Goal: Task Accomplishment & Management: Use online tool/utility

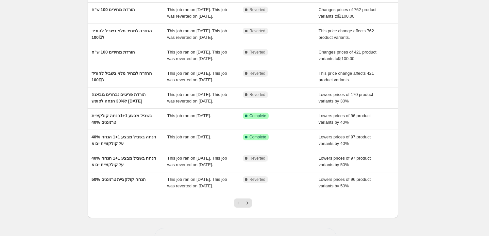
scroll to position [78, 0]
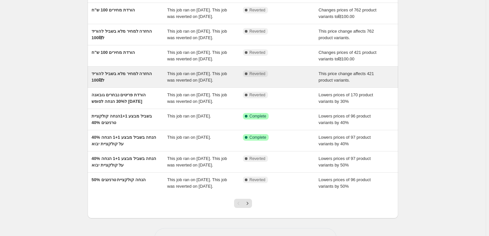
click at [164, 84] on div "החזרה למחיר מלא בשביל להוריד ל100₪" at bounding box center [130, 77] width 76 height 13
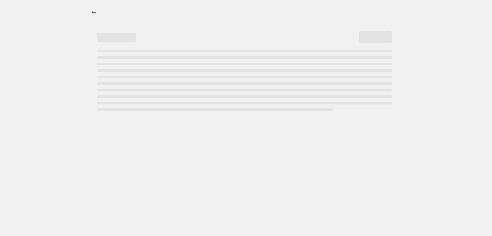
select select "ecap"
select select "remove"
select select "collection"
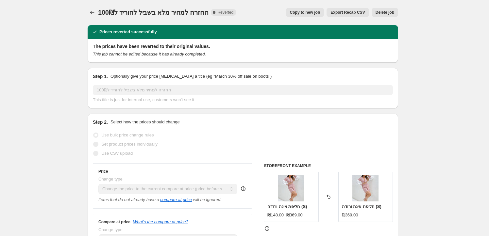
click at [310, 11] on span "Copy to new job" at bounding box center [305, 12] width 30 height 5
select select "ecap"
select select "remove"
select select "collection"
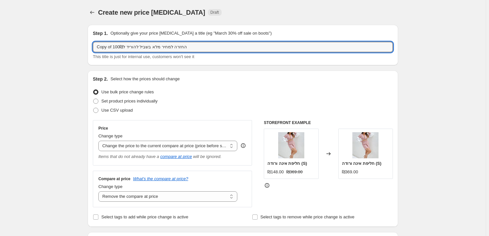
drag, startPoint x: 206, startPoint y: 47, endPoint x: 78, endPoint y: 32, distance: 128.4
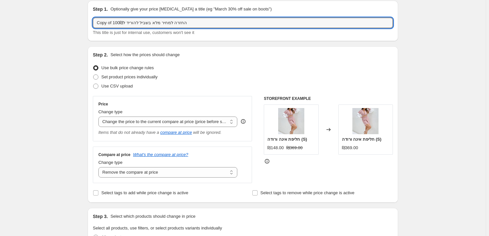
scroll to position [29, 0]
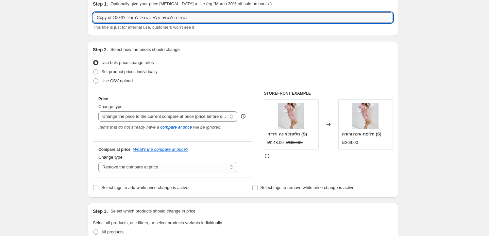
click at [146, 22] on input "Copy of החזרה למחיר מלא בשביל להוריד ל100₪" at bounding box center [243, 17] width 300 height 10
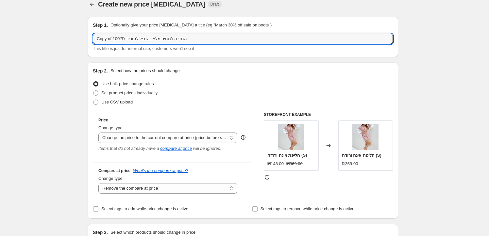
scroll to position [0, 0]
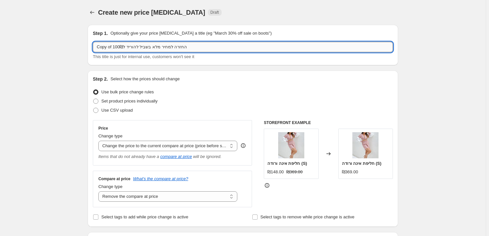
drag, startPoint x: 120, startPoint y: 48, endPoint x: 101, endPoint y: 48, distance: 19.0
click at [101, 48] on input "Copy of החזרה למחיר מלא בשביל להוריד ל100₪" at bounding box center [243, 47] width 300 height 10
drag, startPoint x: 97, startPoint y: 47, endPoint x: 111, endPoint y: 46, distance: 14.8
click at [111, 46] on input "Copy of החזרה למחיר מלא בשביל להוריד ל100₪" at bounding box center [243, 47] width 300 height 10
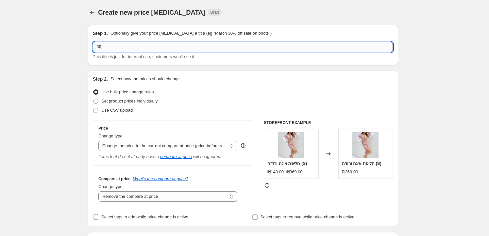
click at [101, 46] on input "0₪" at bounding box center [243, 47] width 300 height 10
click at [232, 42] on input "0₪" at bounding box center [243, 47] width 300 height 10
drag, startPoint x: 74, startPoint y: 36, endPoint x: 48, endPoint y: 36, distance: 25.8
type input "החזרה למחיר מלא כדי להוריד ל50 ש"ח"
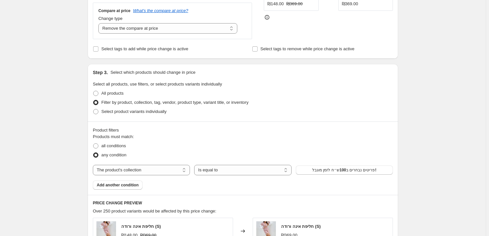
scroll to position [178, 0]
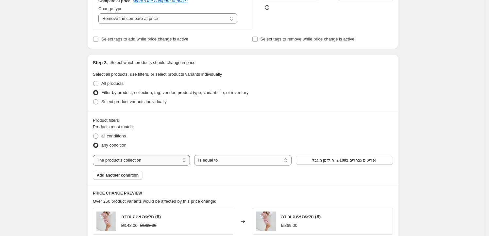
click at [143, 160] on select "The product The product's collection The product's tag The product's vendor The…" at bounding box center [141, 160] width 97 height 10
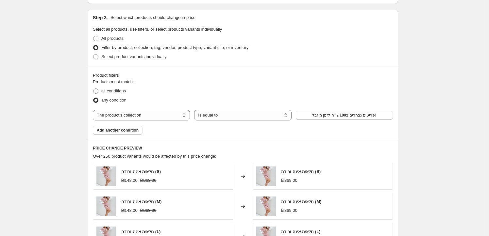
scroll to position [208, 0]
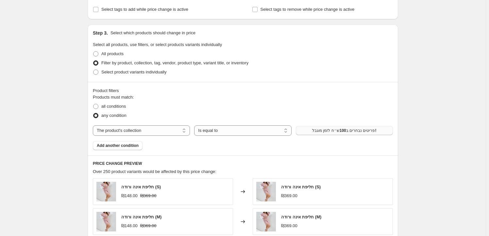
click at [358, 131] on span "פריטים נבחרים ב100ש״ח לזמן מוגבל!" at bounding box center [344, 130] width 64 height 5
